Goal: Task Accomplishment & Management: Manage account settings

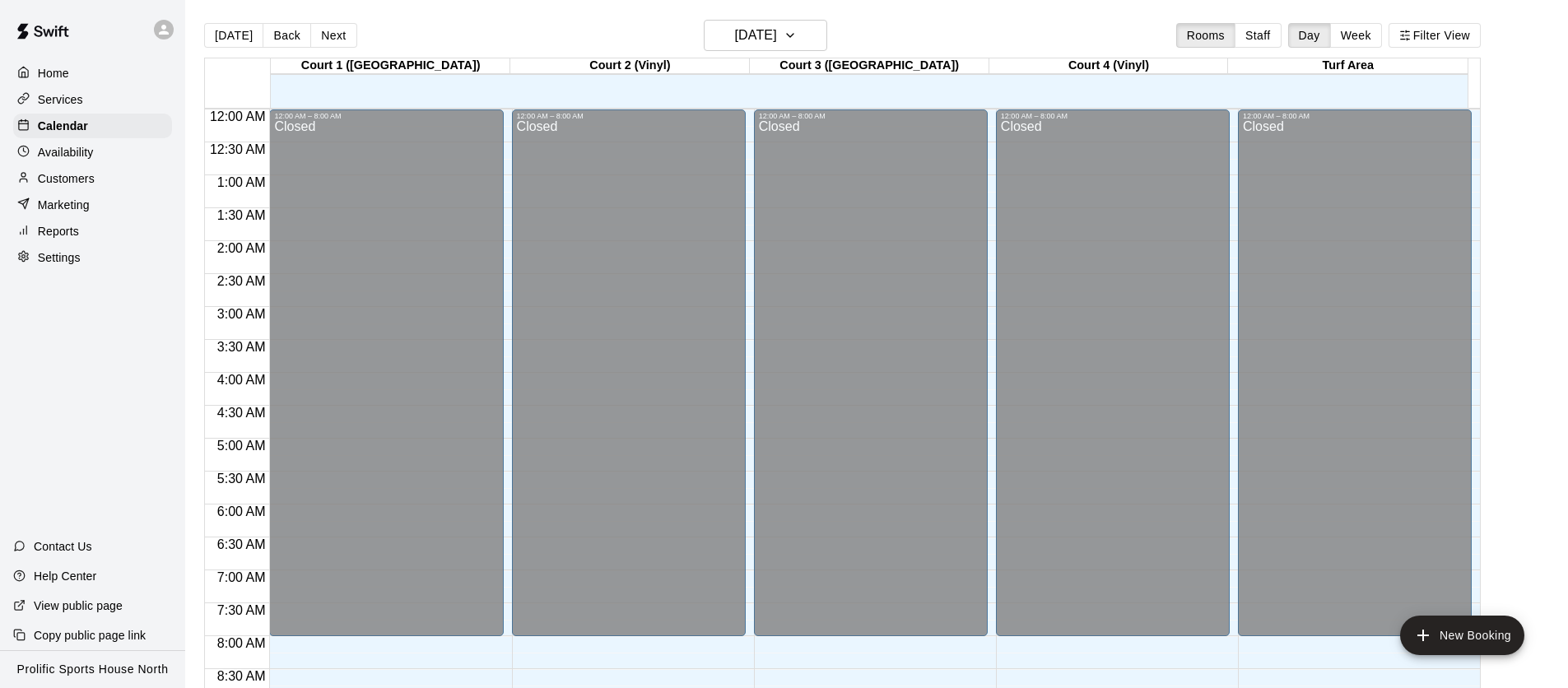
scroll to position [934, 0]
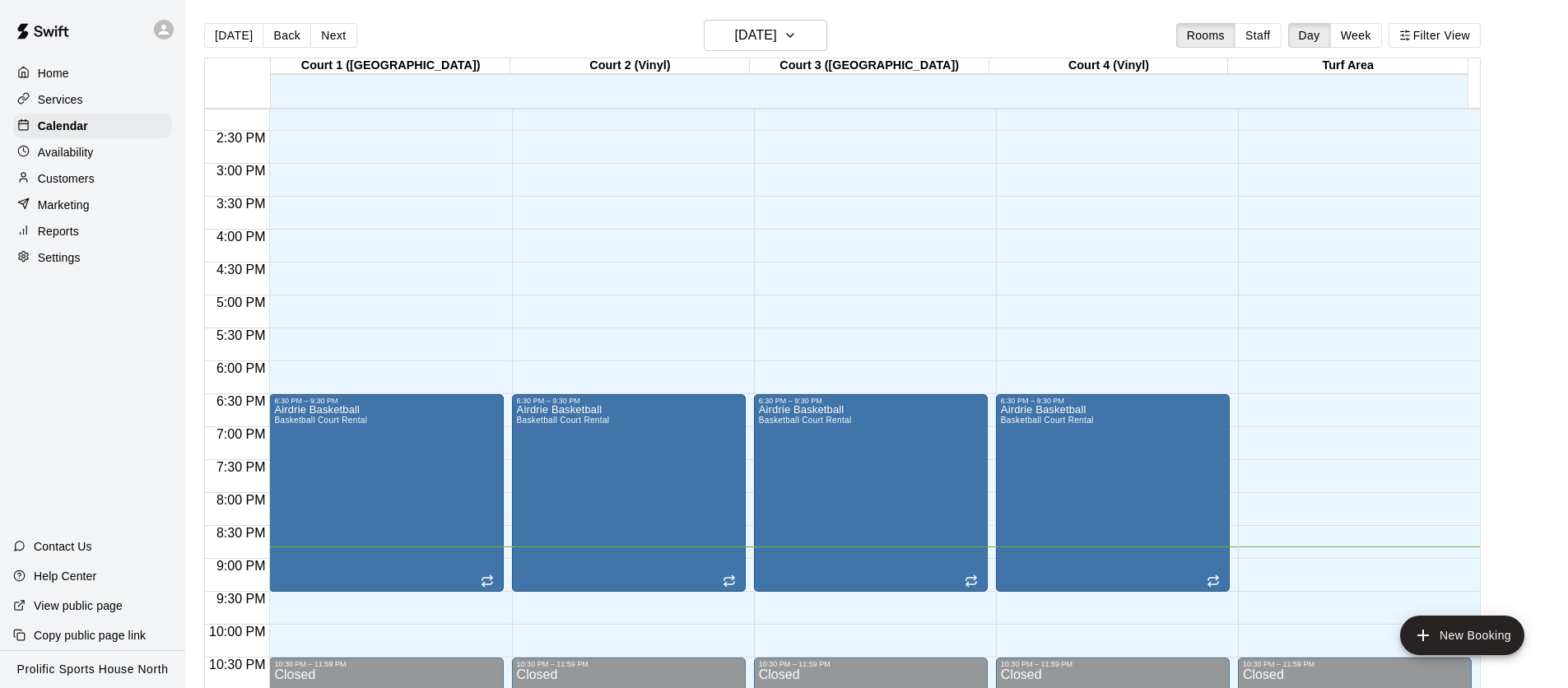
click at [115, 175] on div "Customers" at bounding box center [93, 179] width 159 height 25
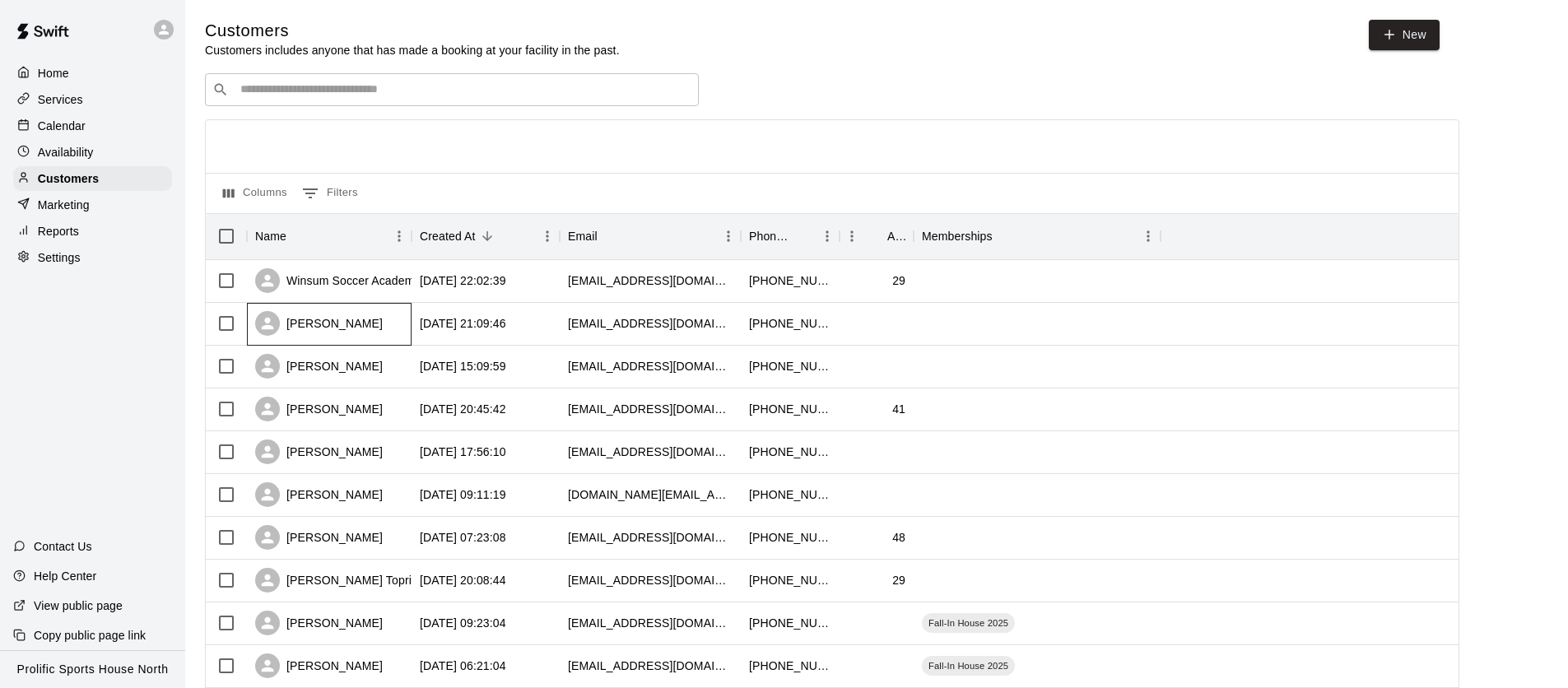
click at [366, 328] on div "[PERSON_NAME]" at bounding box center [329, 325] width 165 height 43
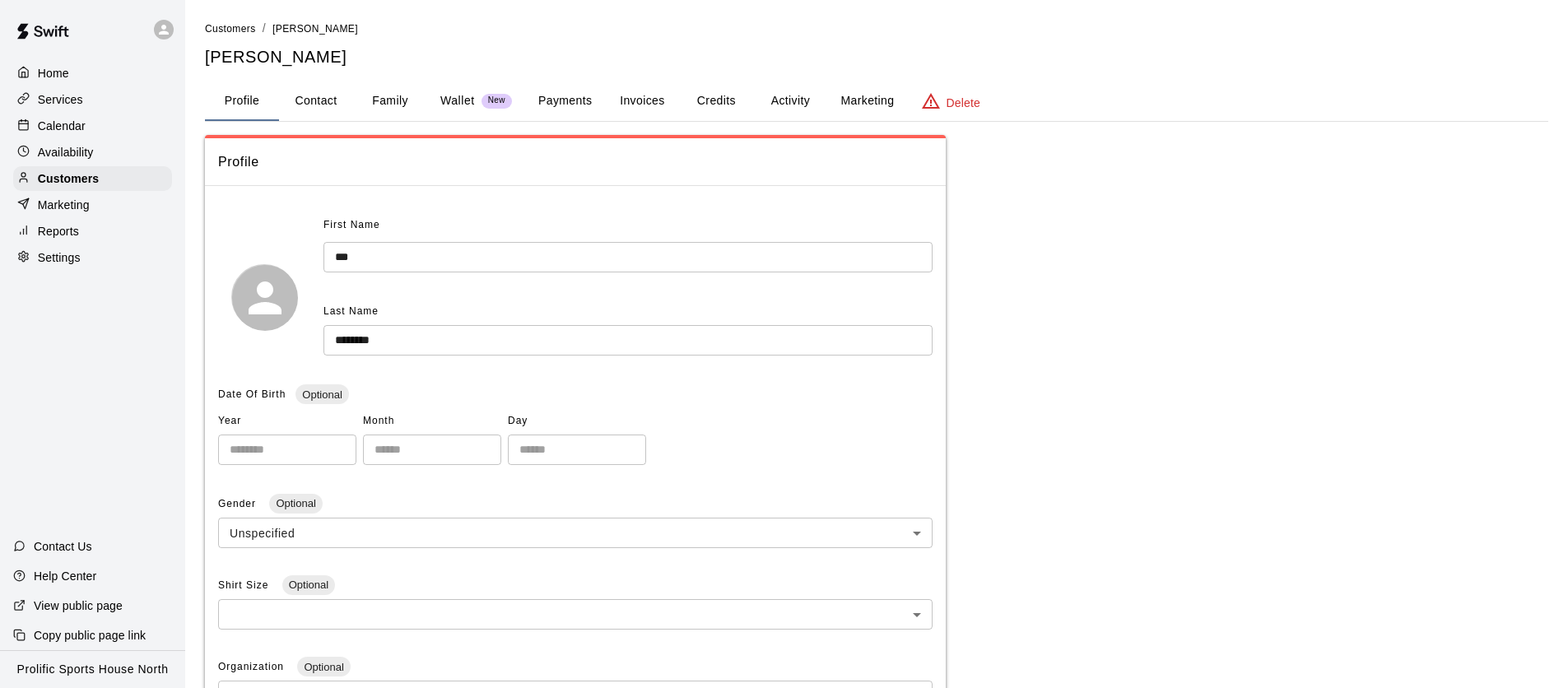
click at [810, 100] on button "Activity" at bounding box center [790, 101] width 74 height 40
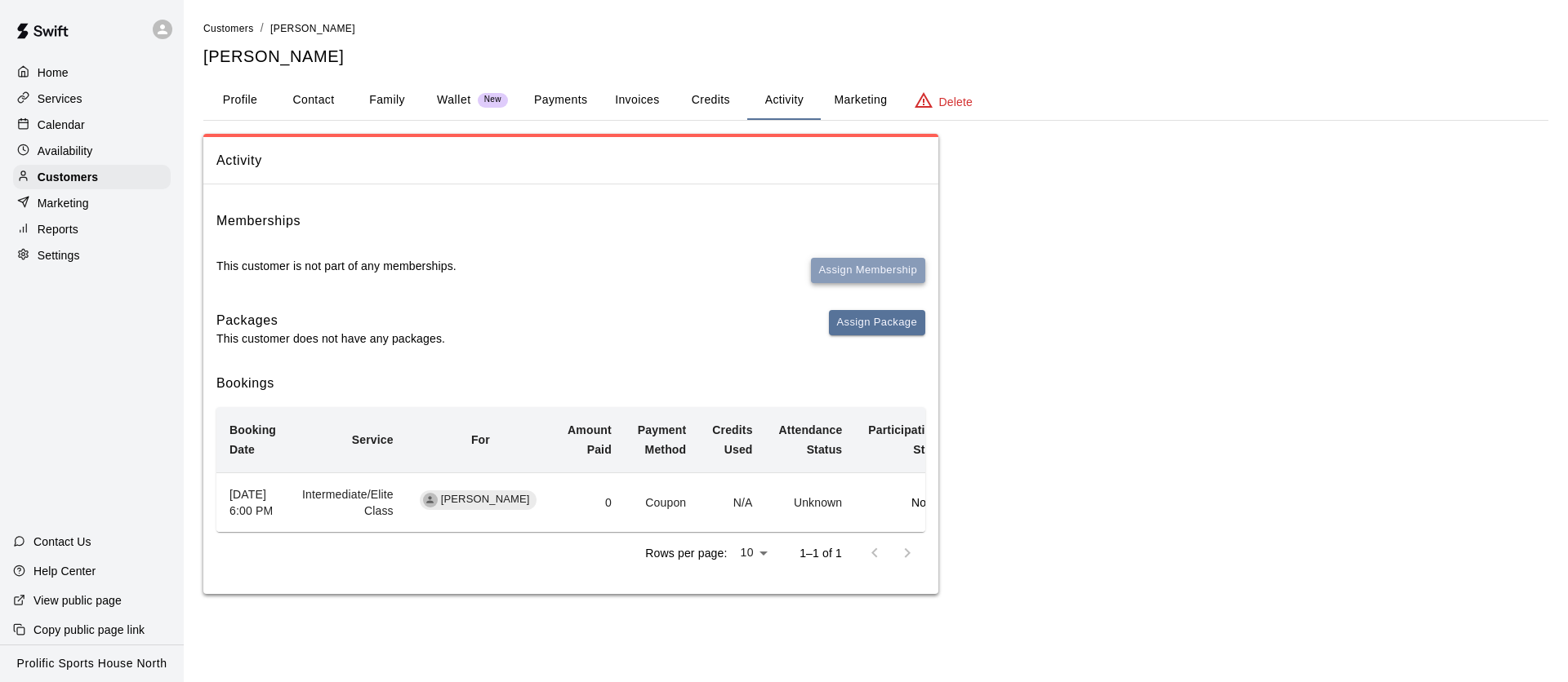
click at [834, 269] on button "Assign Membership" at bounding box center [868, 270] width 115 height 25
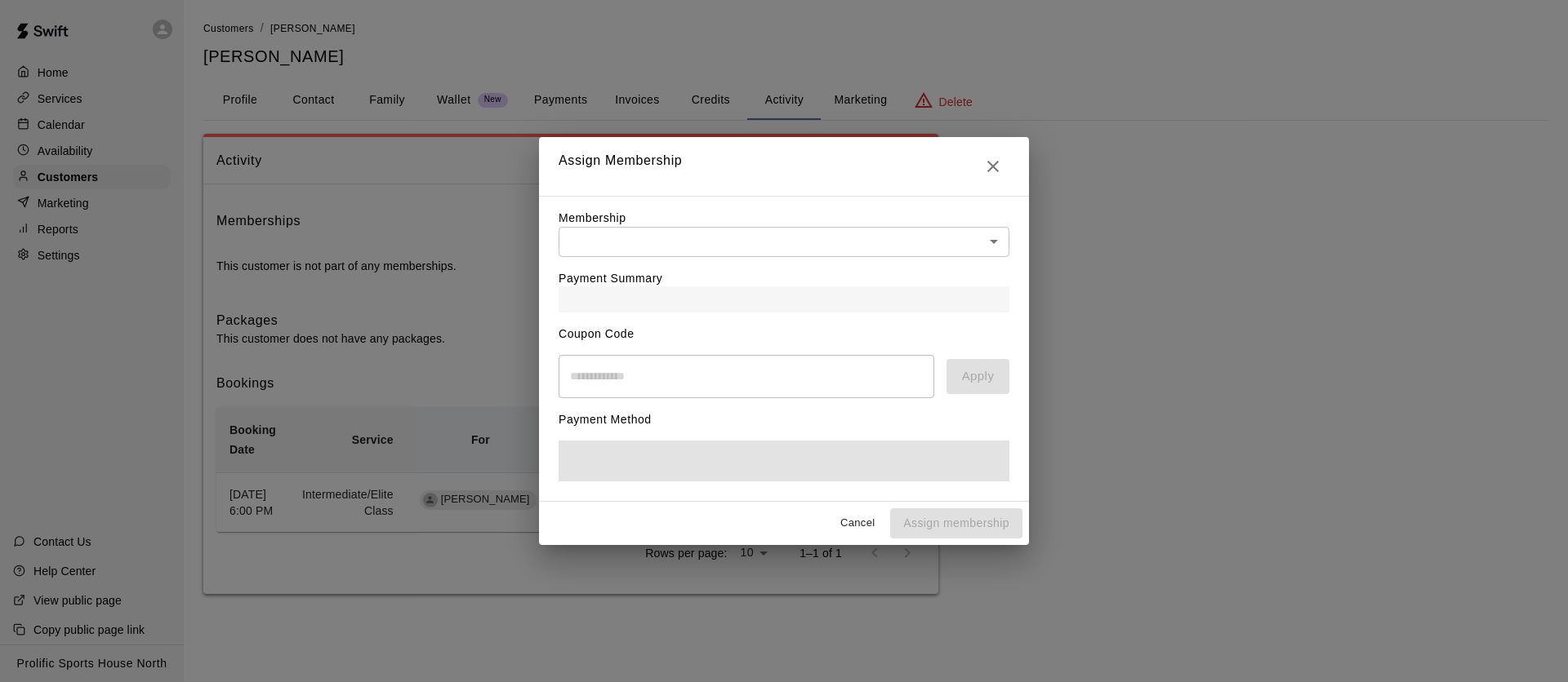
click at [805, 229] on body "Home Services Calendar Availability Customers Marketing Reports Settings Contac…" at bounding box center [784, 313] width 1568 height 627
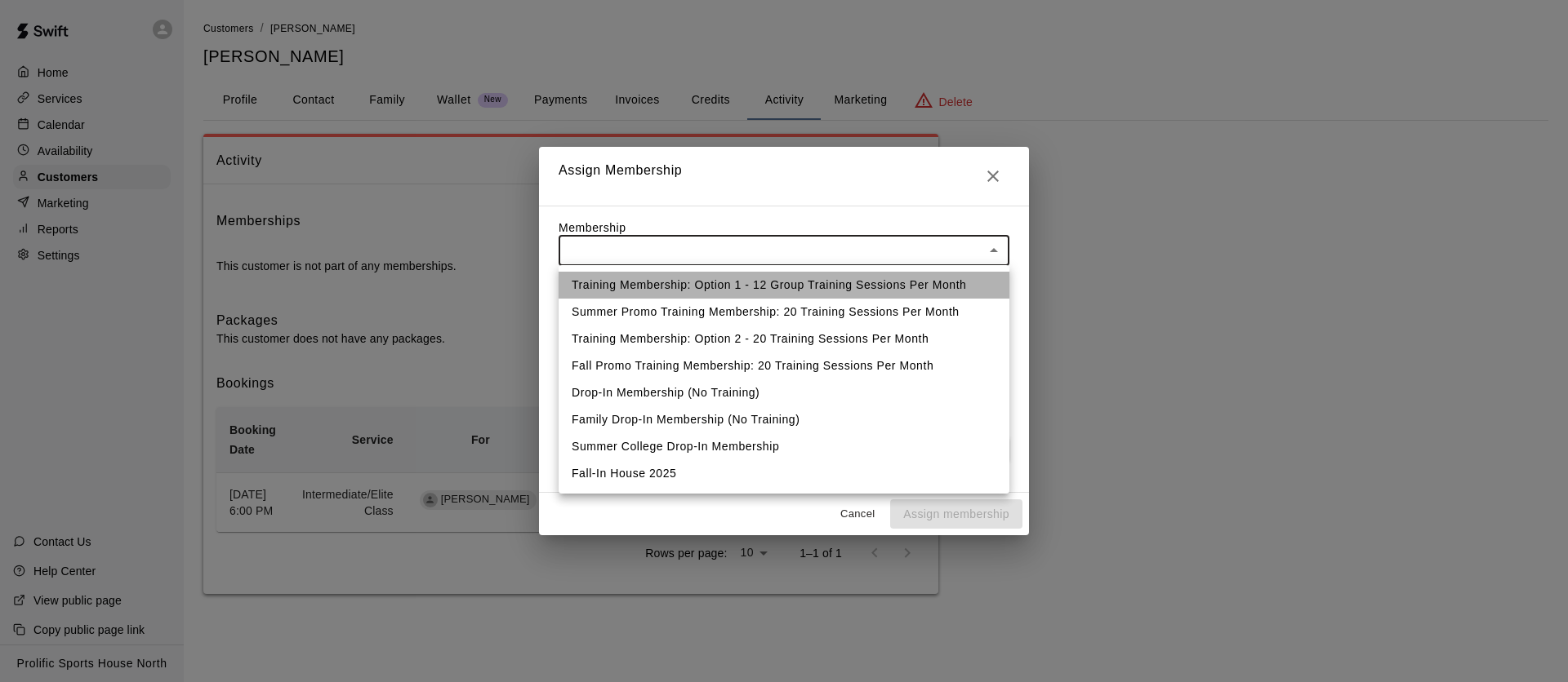
click at [723, 277] on li "Training Membership: Option 1 - 12 Group Training Sessions Per Month" at bounding box center [784, 285] width 451 height 27
type input "**********"
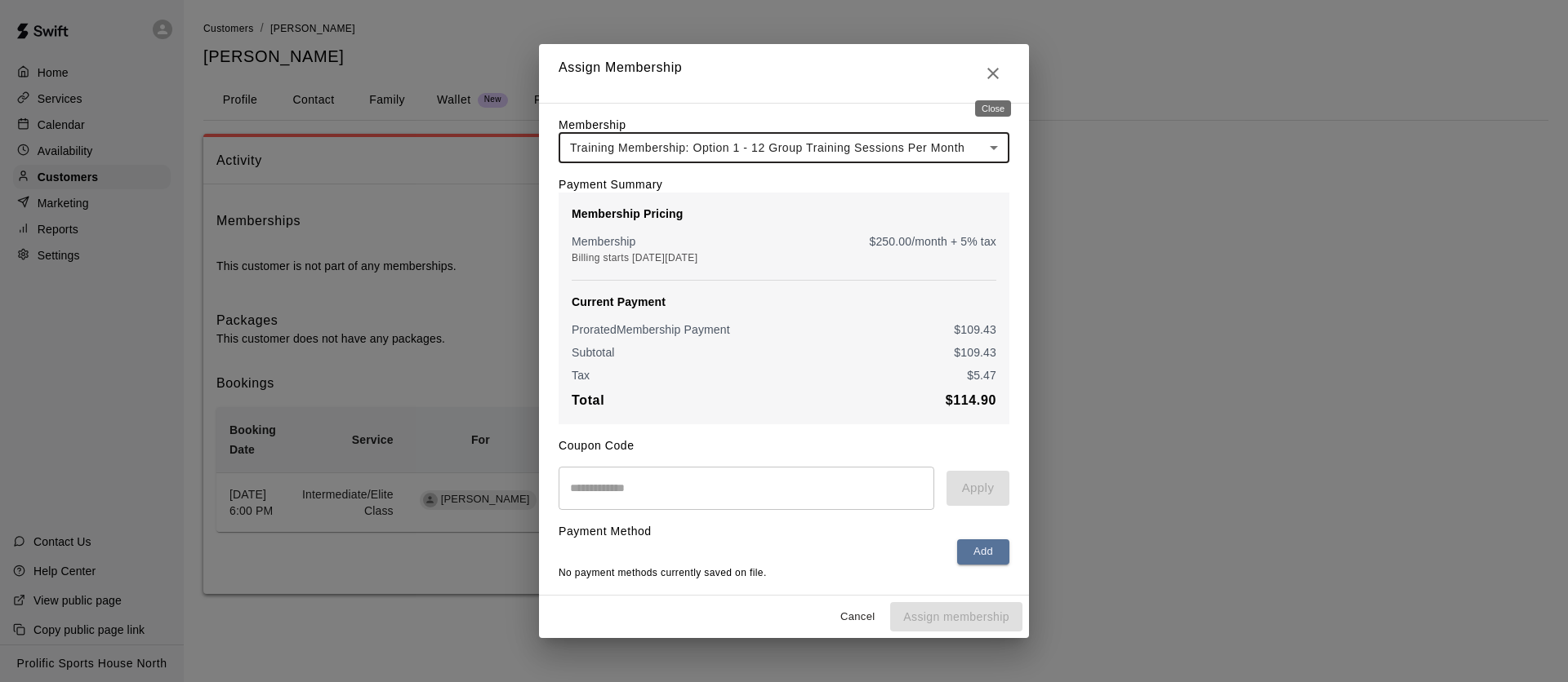
click at [983, 75] on button "Close" at bounding box center [992, 73] width 32 height 32
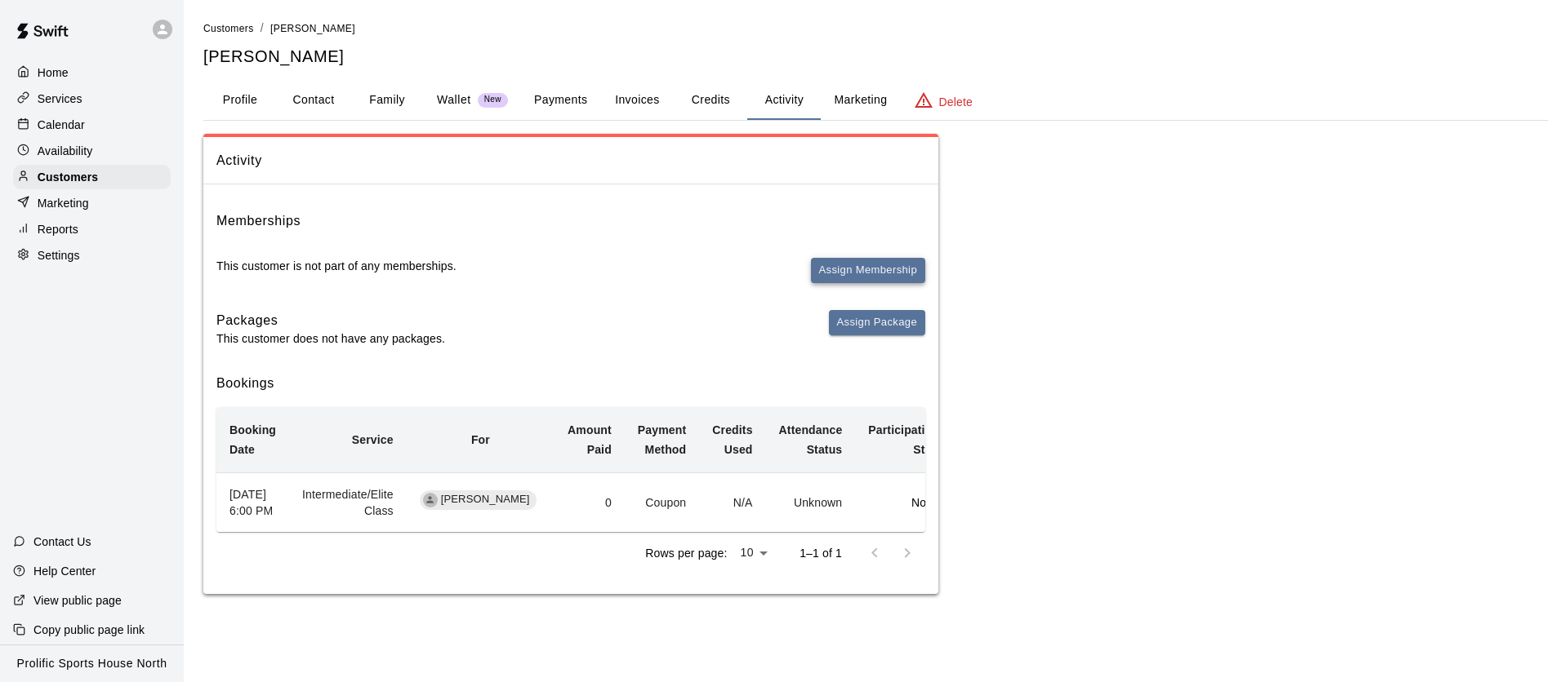
click at [898, 262] on button "Assign Membership" at bounding box center [868, 270] width 115 height 25
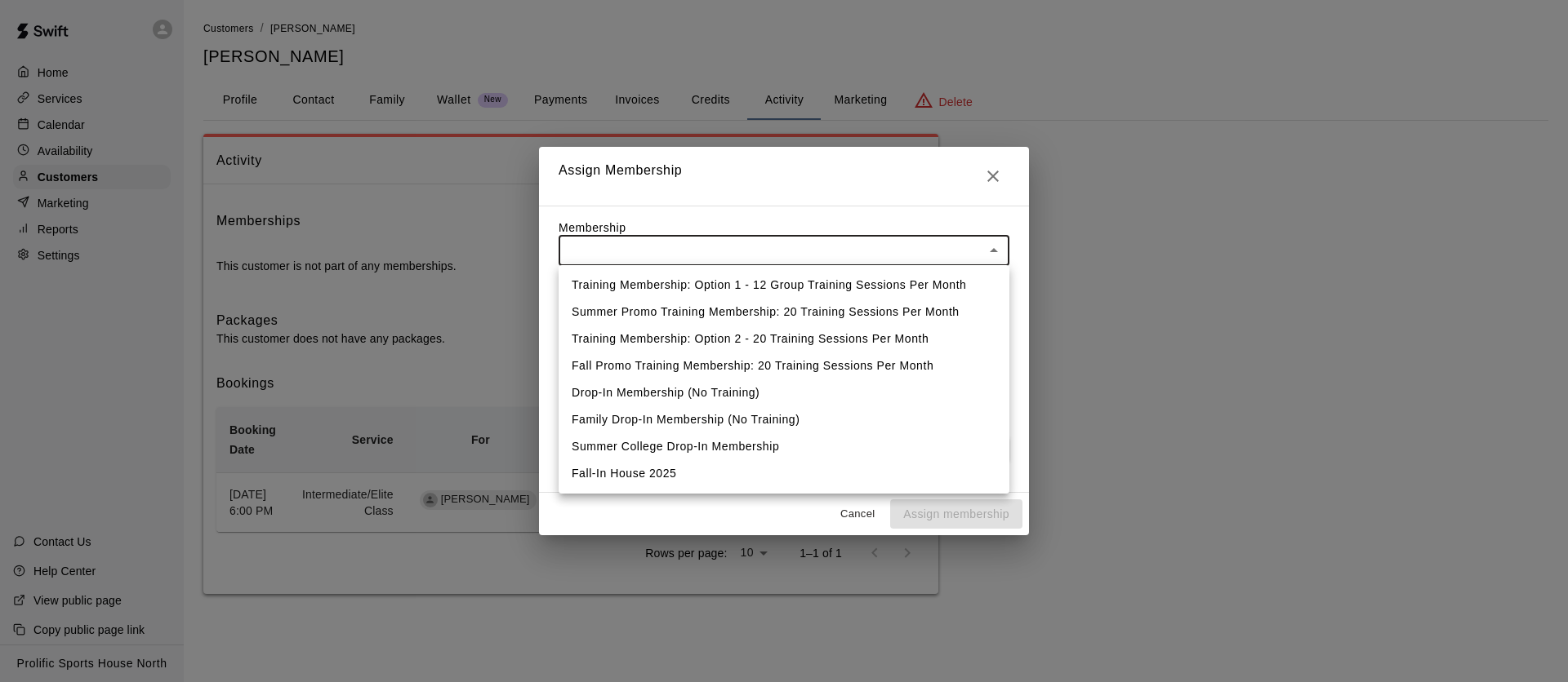
click at [900, 242] on body "Home Services Calendar Availability Customers Marketing Reports Settings Contac…" at bounding box center [784, 313] width 1568 height 627
click at [684, 294] on li "Training Membership: Option 1 - 12 Group Training Sessions Per Month" at bounding box center [784, 285] width 451 height 27
type input "**********"
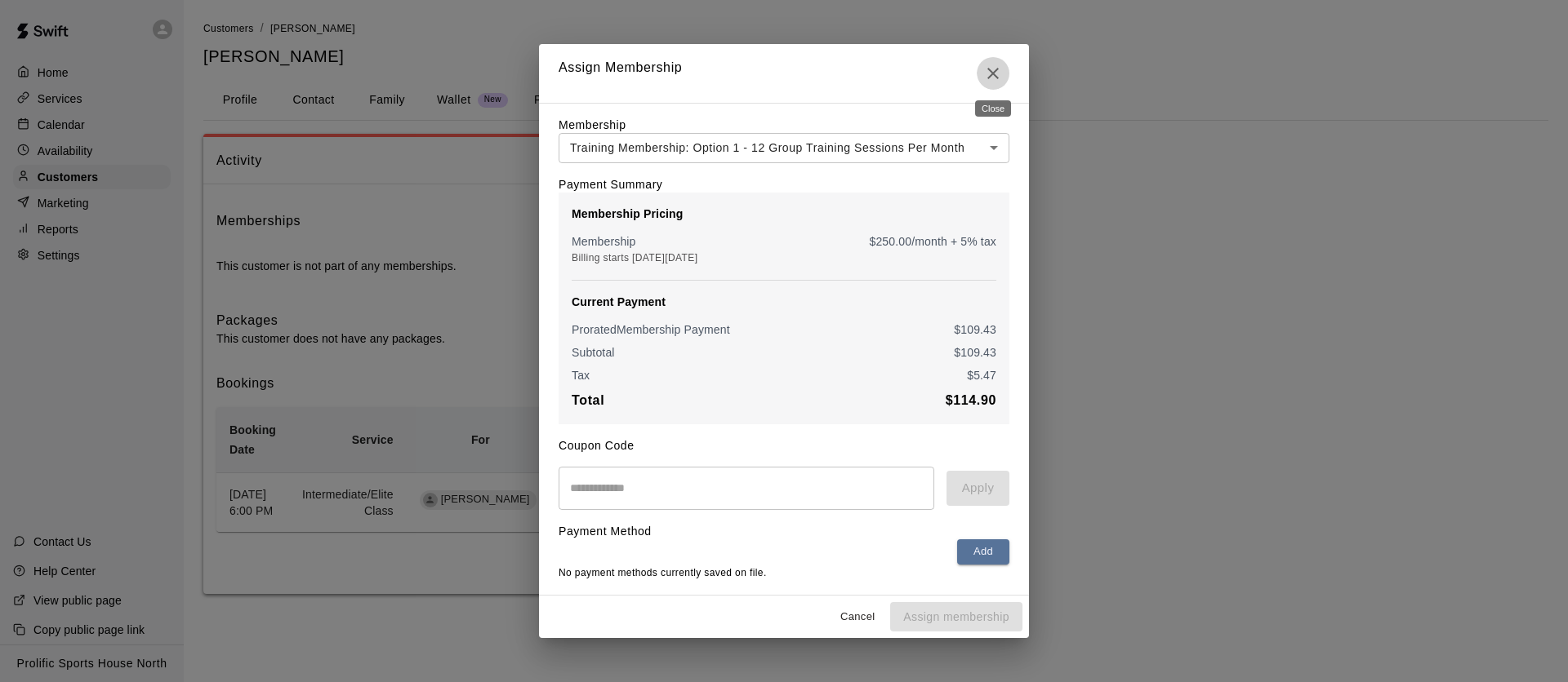
click at [1001, 68] on icon "Close" at bounding box center [993, 73] width 19 height 19
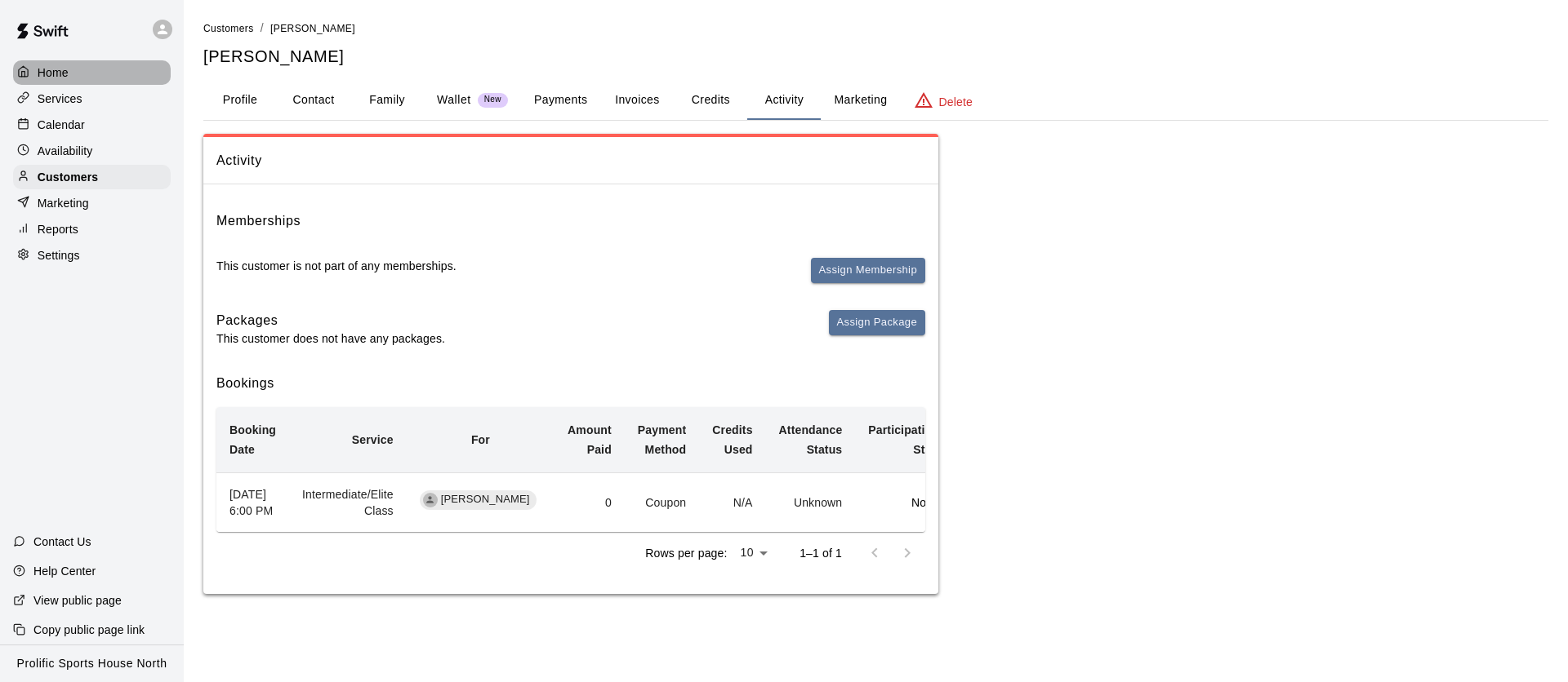
click at [85, 80] on div "Home" at bounding box center [92, 73] width 158 height 24
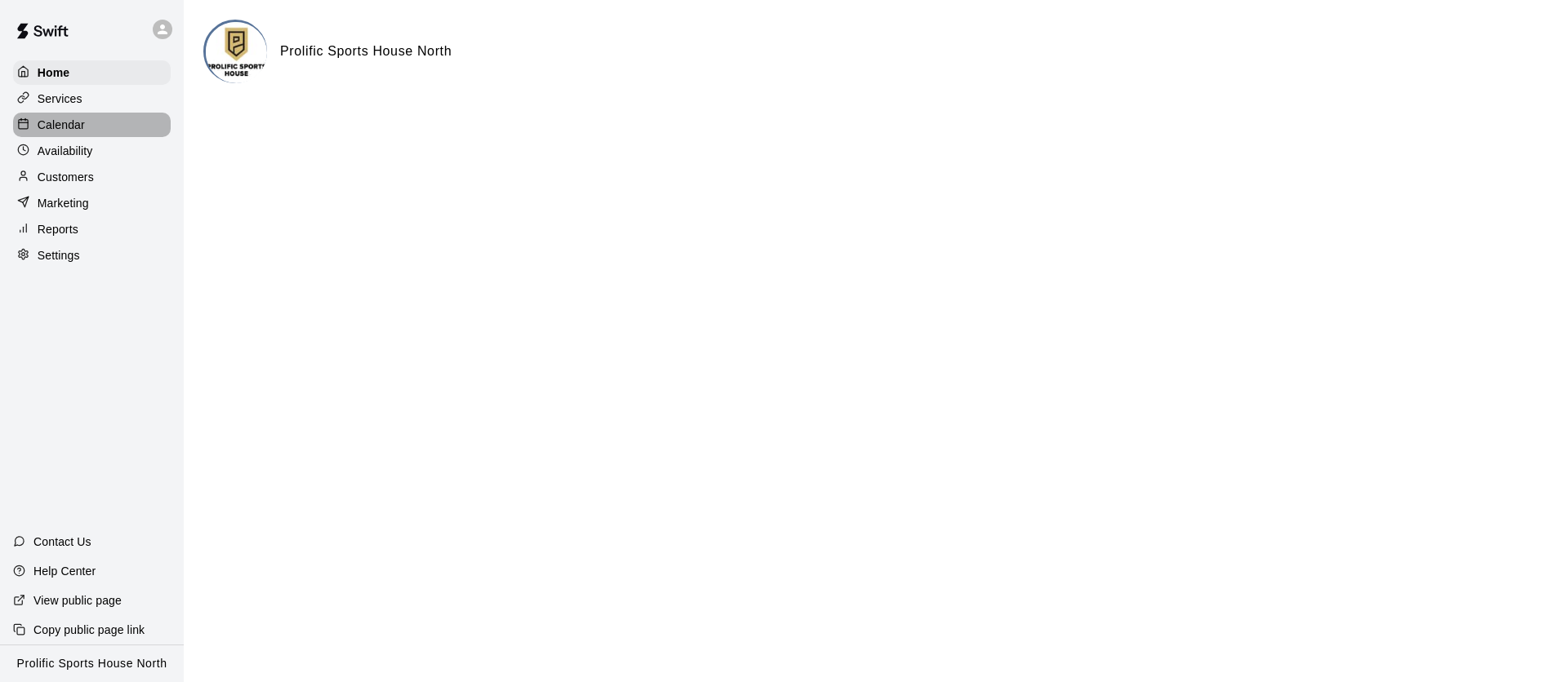
click at [95, 121] on div "Calendar" at bounding box center [92, 125] width 158 height 24
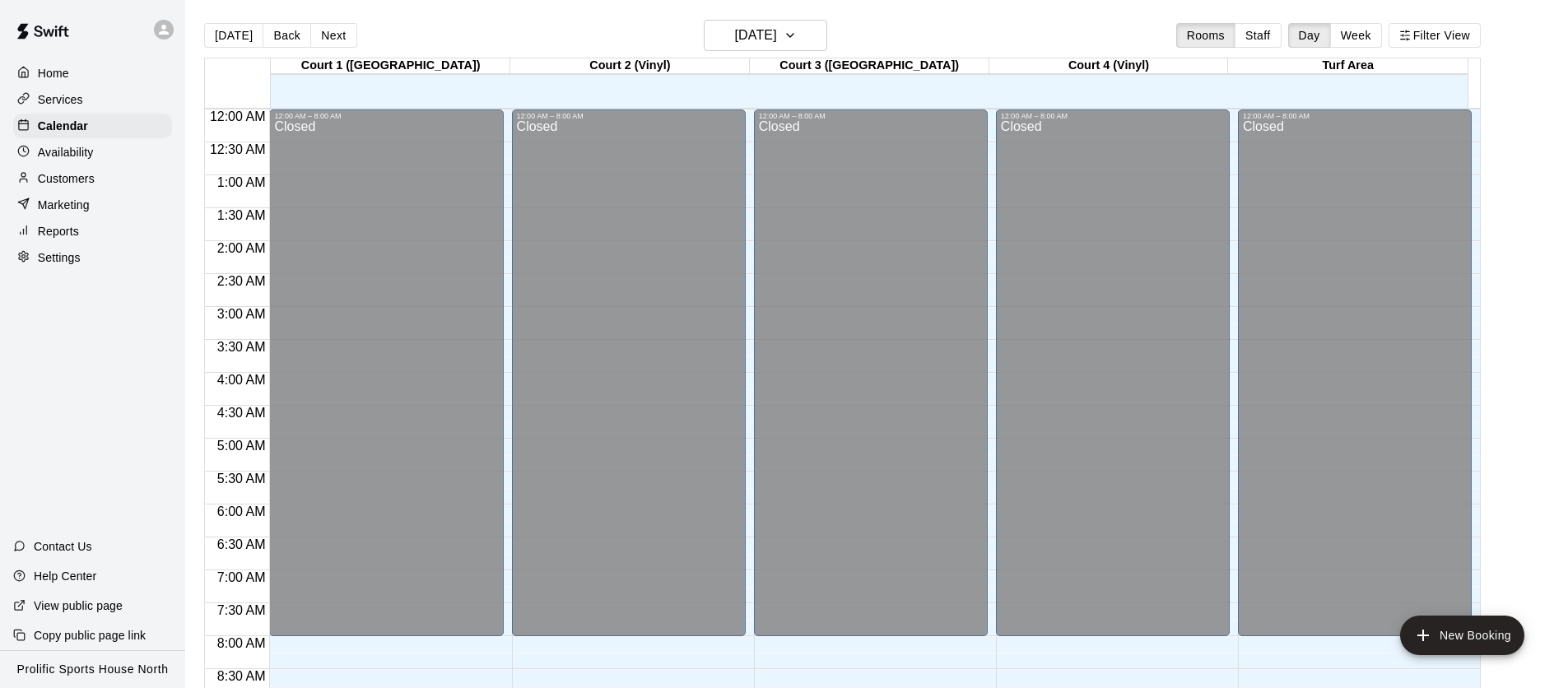
scroll to position [934, 0]
